Goal: Book appointment/travel/reservation

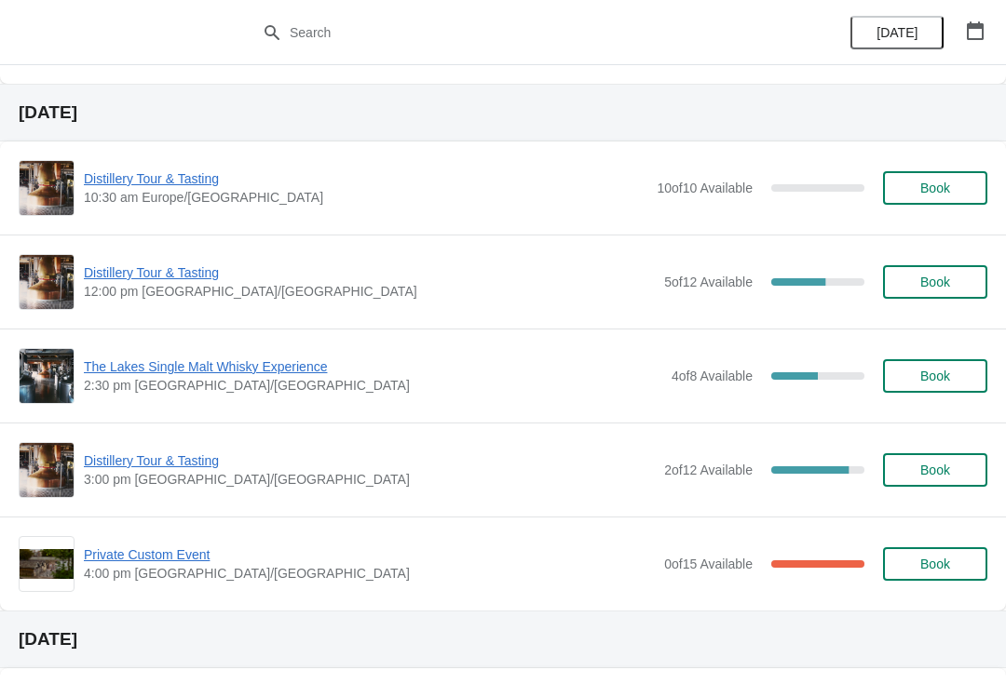
scroll to position [1763, 0]
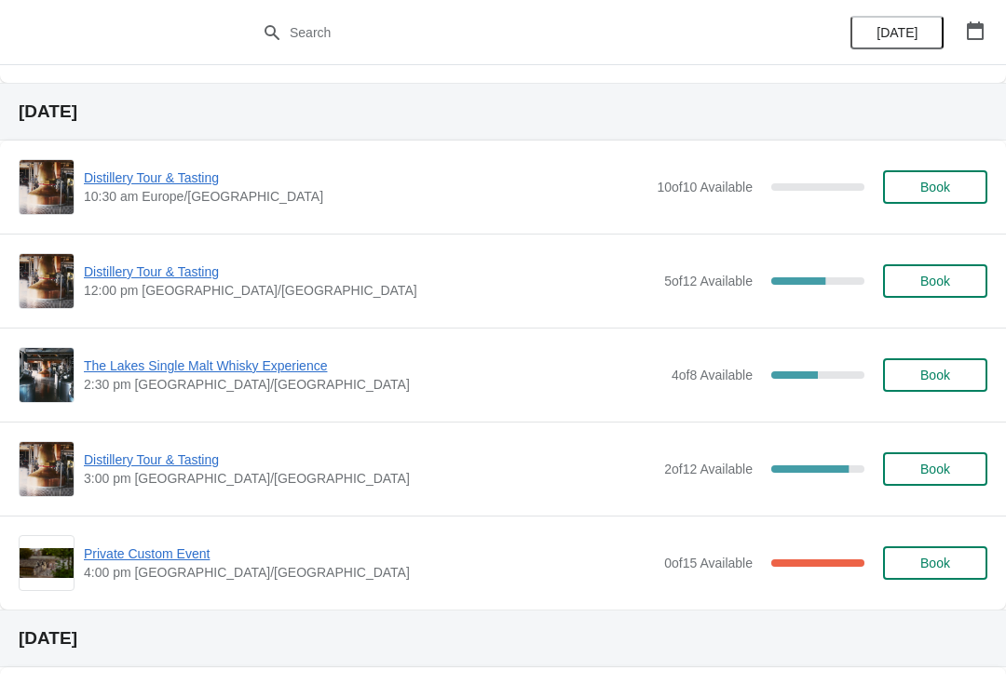
click at [927, 283] on span "Book" at bounding box center [935, 281] width 30 height 15
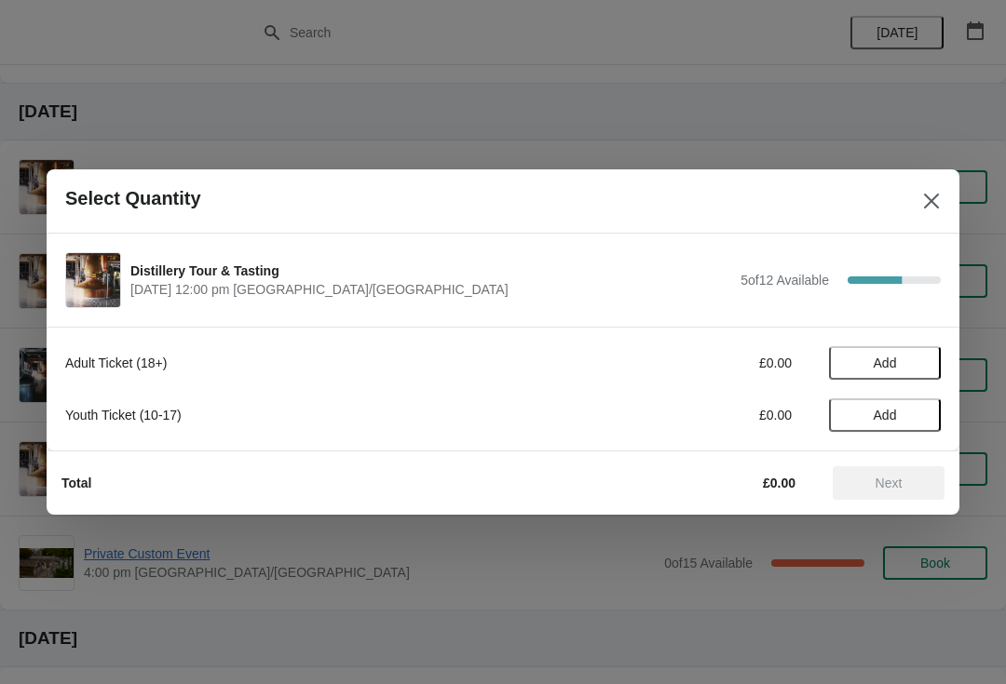
click at [898, 366] on span "Add" at bounding box center [884, 363] width 78 height 15
click at [896, 367] on div "1" at bounding box center [885, 364] width 112 height 20
click at [917, 366] on icon at bounding box center [917, 364] width 20 height 20
click at [912, 368] on icon at bounding box center [917, 364] width 20 height 20
click at [921, 362] on icon at bounding box center [917, 364] width 20 height 20
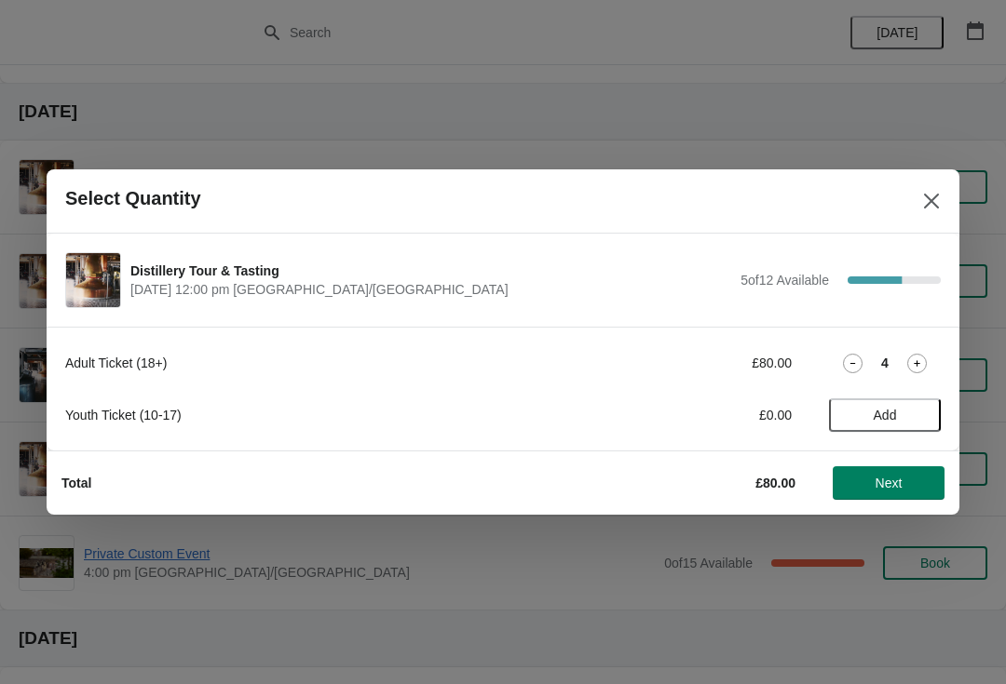
click at [891, 493] on button "Next" at bounding box center [888, 483] width 112 height 34
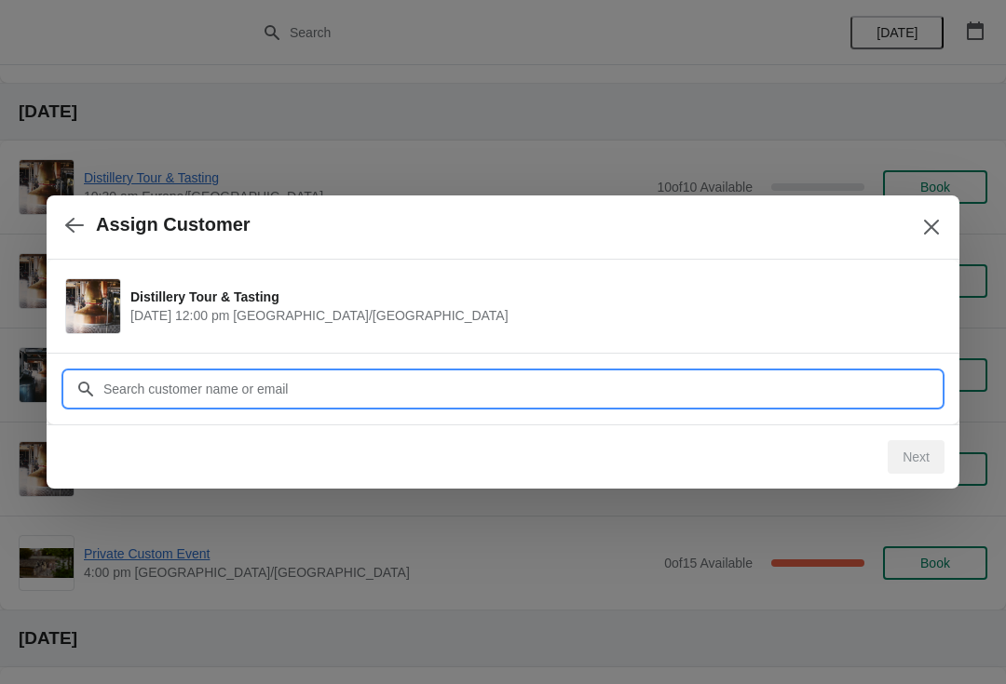
click at [232, 385] on input "Customer" at bounding box center [521, 389] width 838 height 34
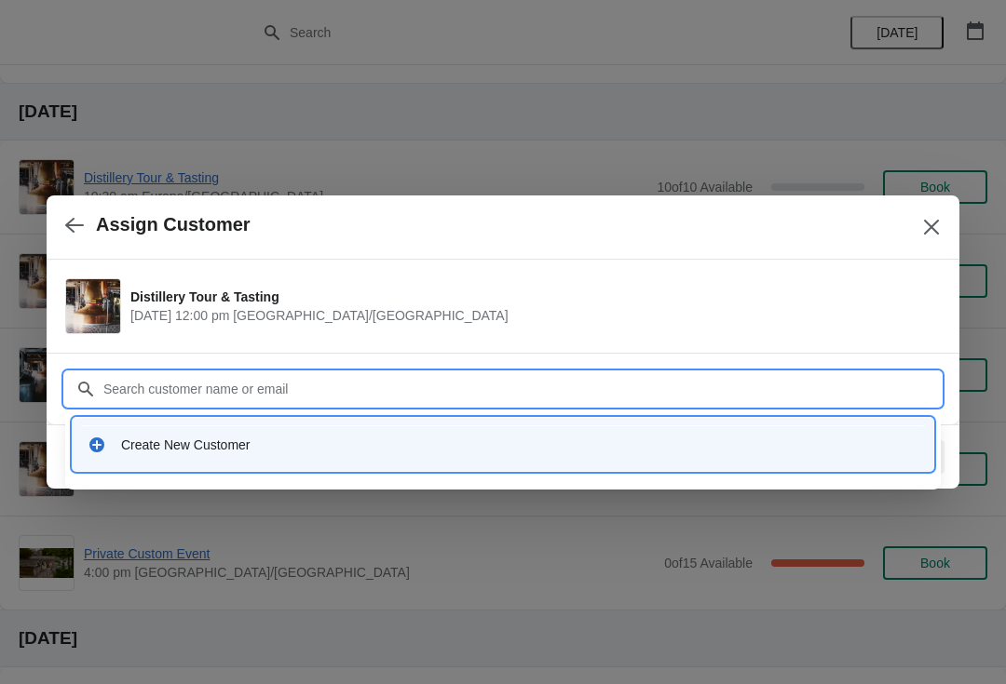
click at [154, 462] on div "Create New Customer" at bounding box center [502, 444] width 845 height 38
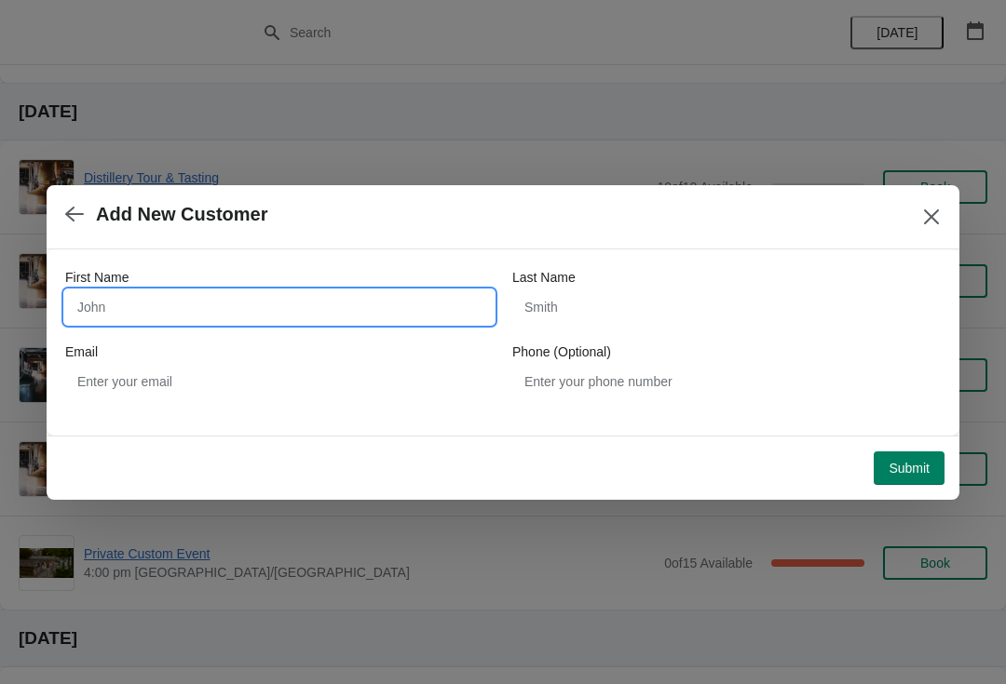
click at [179, 318] on input "First Name" at bounding box center [279, 307] width 428 height 34
type input "[PERSON_NAME]"
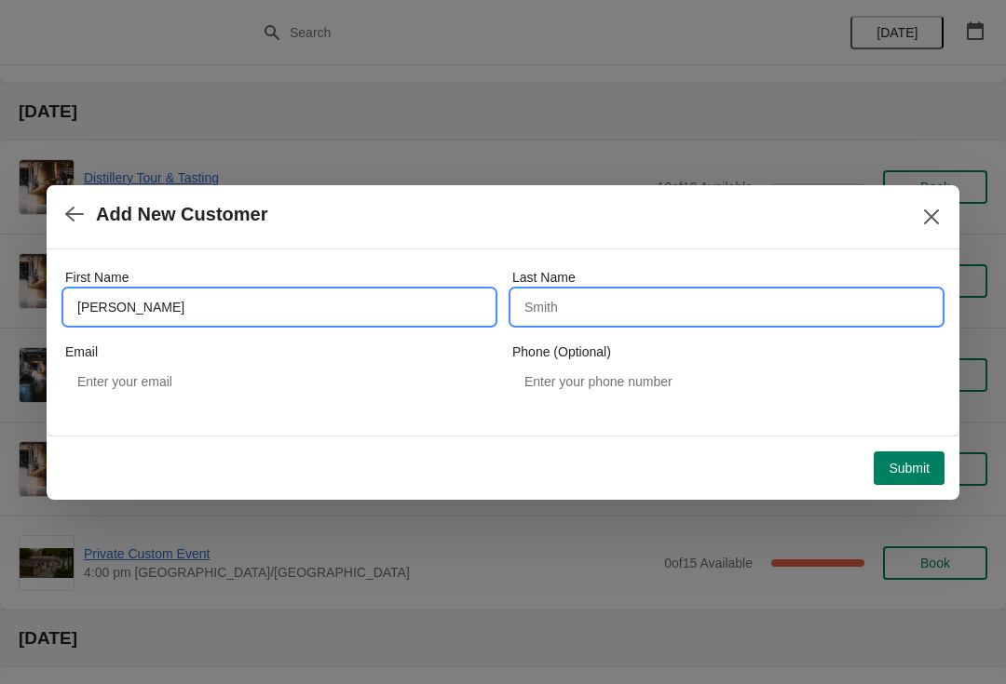
click at [655, 319] on input "Last Name" at bounding box center [726, 307] width 428 height 34
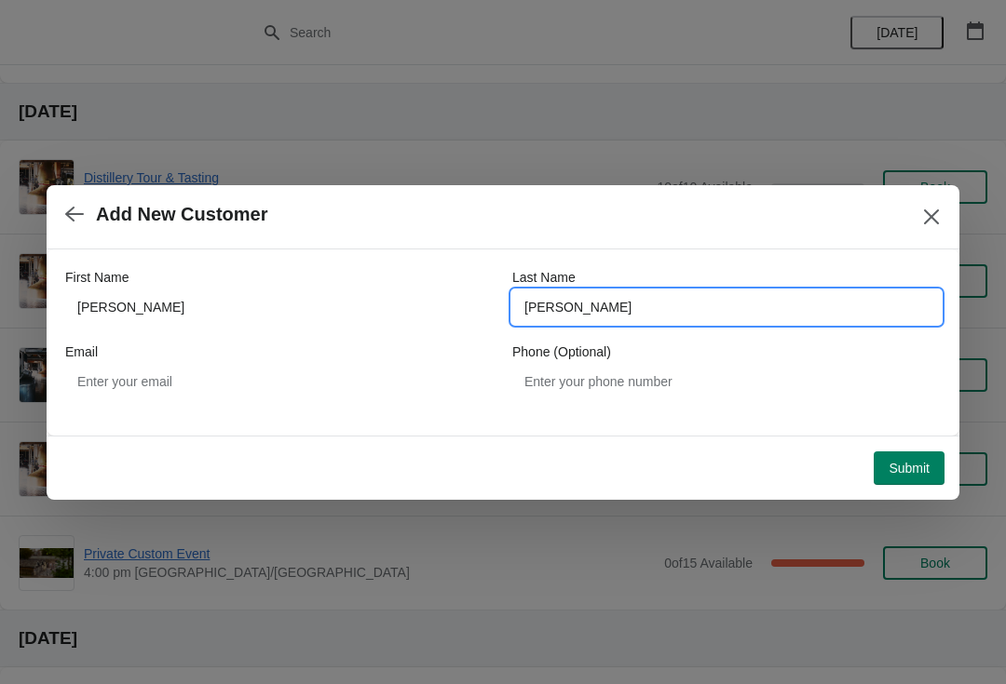
type input "[PERSON_NAME]"
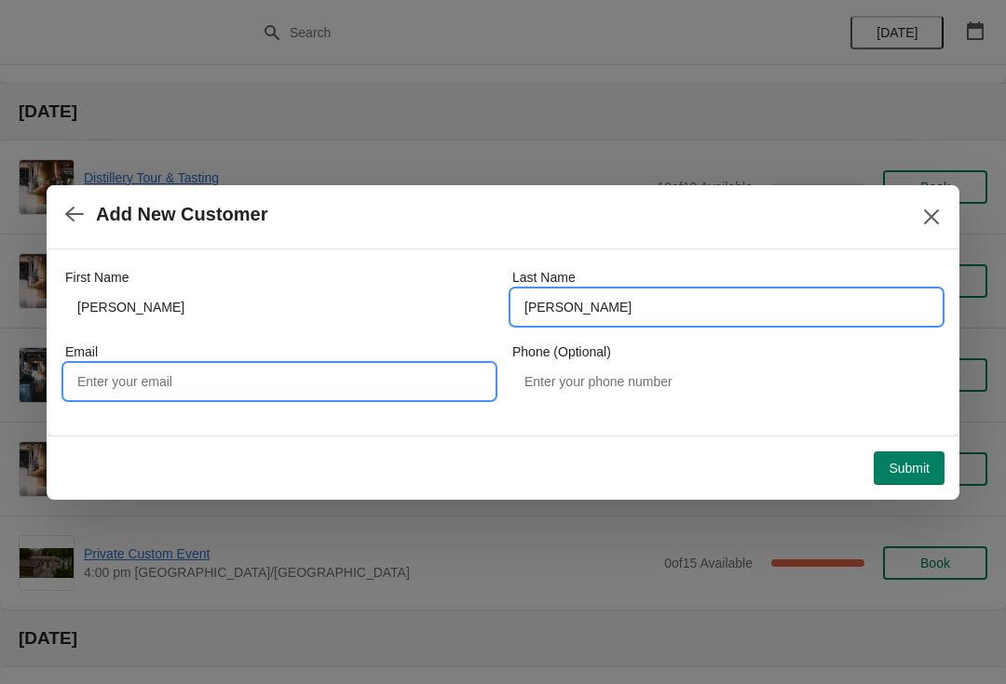
click at [228, 383] on input "Email" at bounding box center [279, 382] width 428 height 34
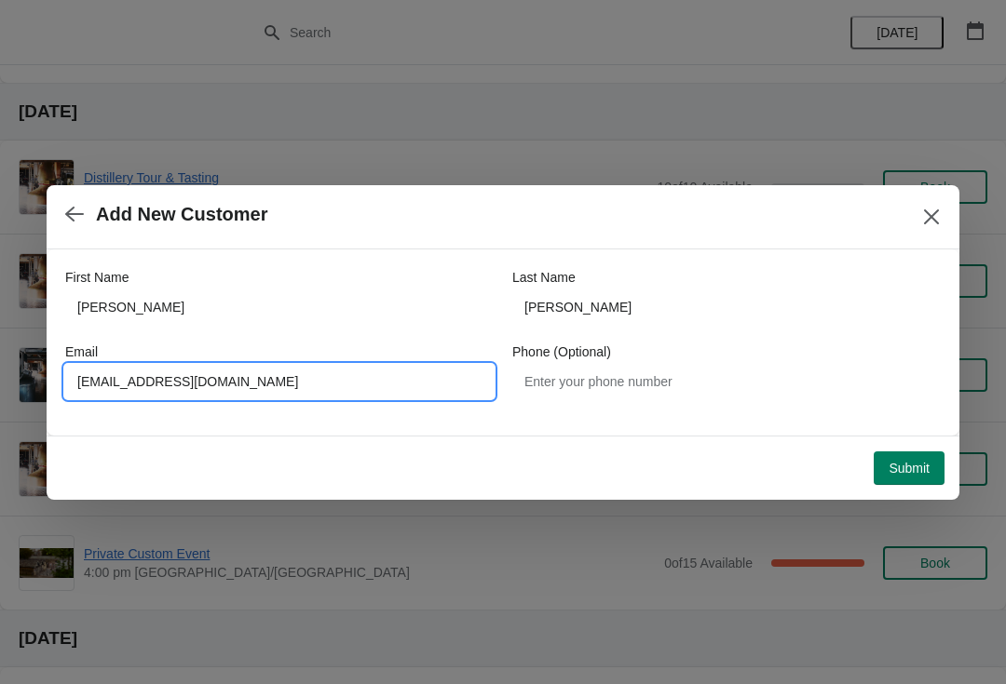
type input "[EMAIL_ADDRESS][DOMAIN_NAME]"
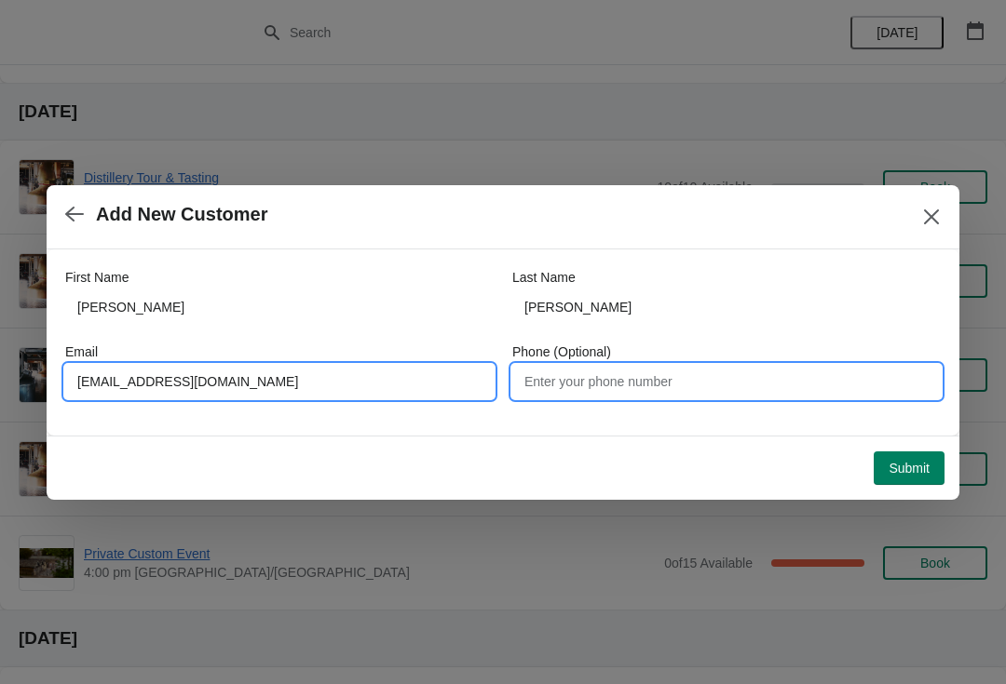
click at [616, 397] on input "Phone (Optional)" at bounding box center [726, 382] width 428 height 34
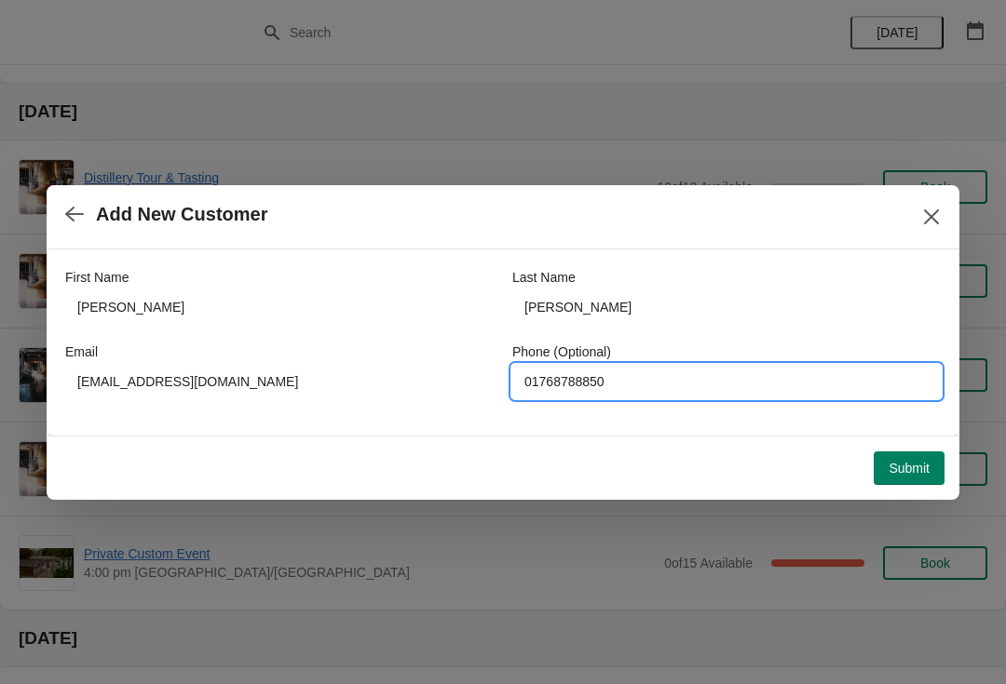
type input "01768788850"
click at [904, 478] on button "Submit" at bounding box center [908, 469] width 71 height 34
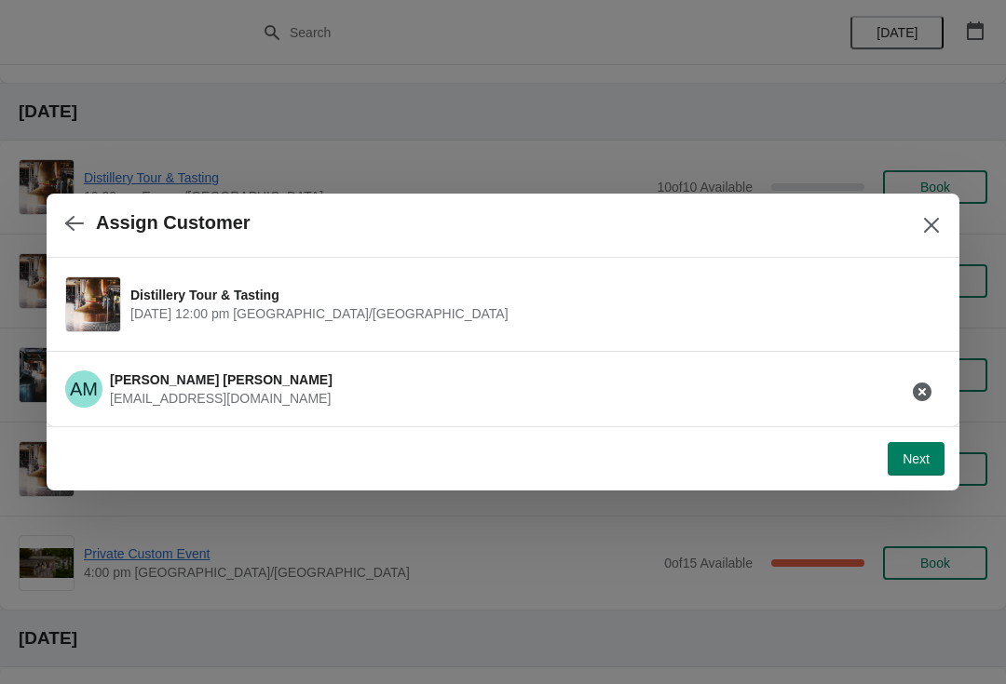
click at [911, 466] on span "Next" at bounding box center [915, 459] width 27 height 15
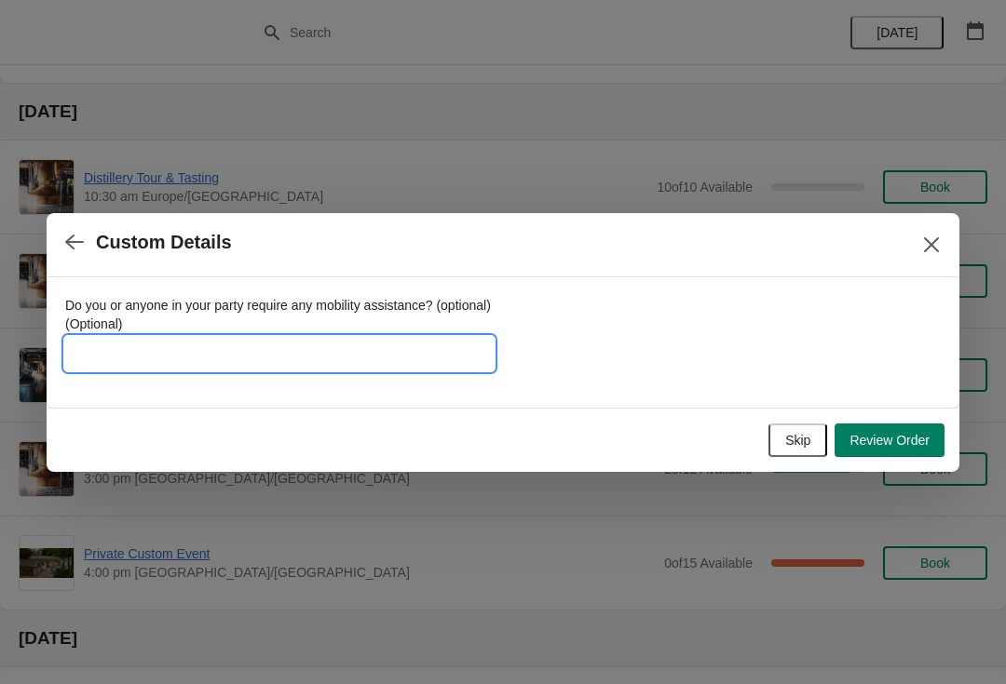
click at [223, 354] on input "Do you or anyone in your party require any mobility assistance? (optional) (Opt…" at bounding box center [279, 354] width 428 height 34
type input "Staff and famil"
